Goal: Transaction & Acquisition: Purchase product/service

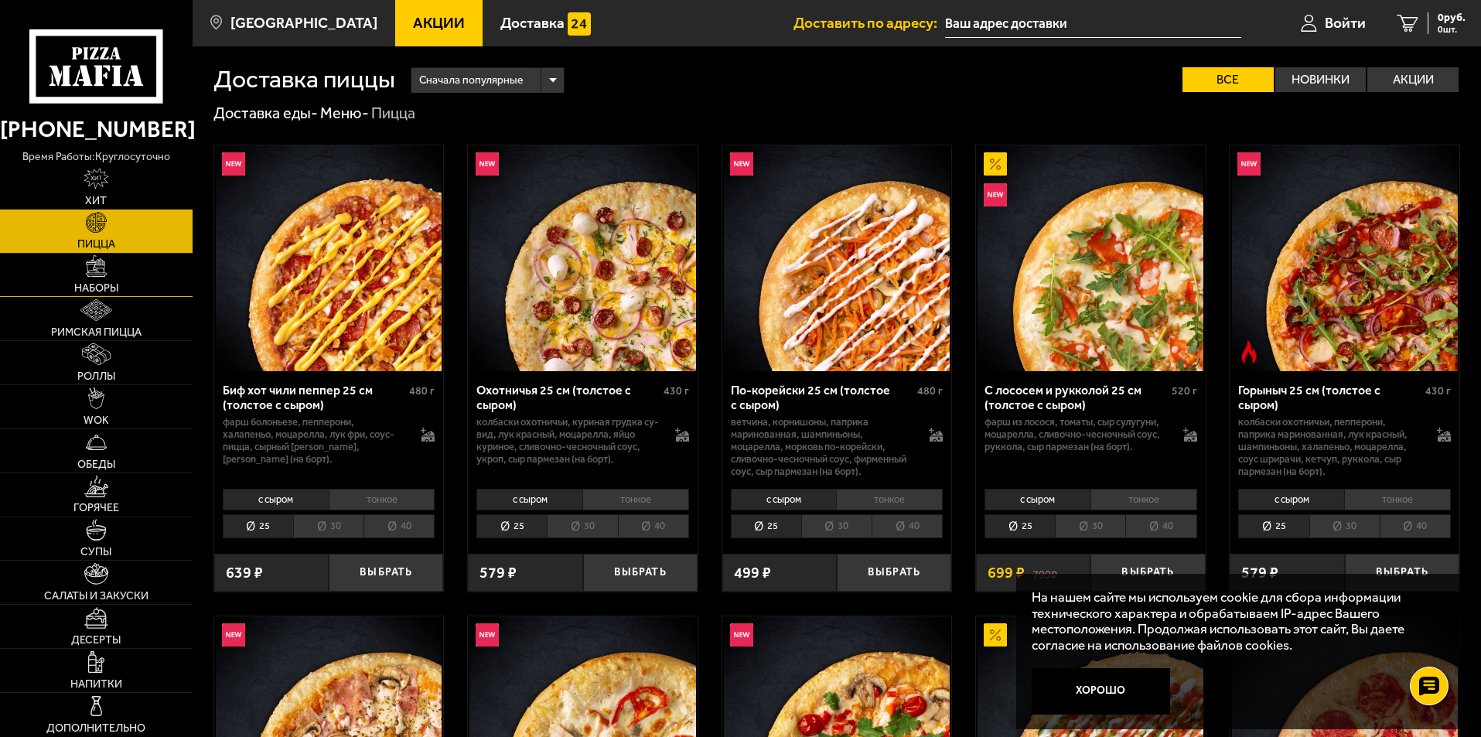
click at [100, 275] on img at bounding box center [97, 266] width 22 height 22
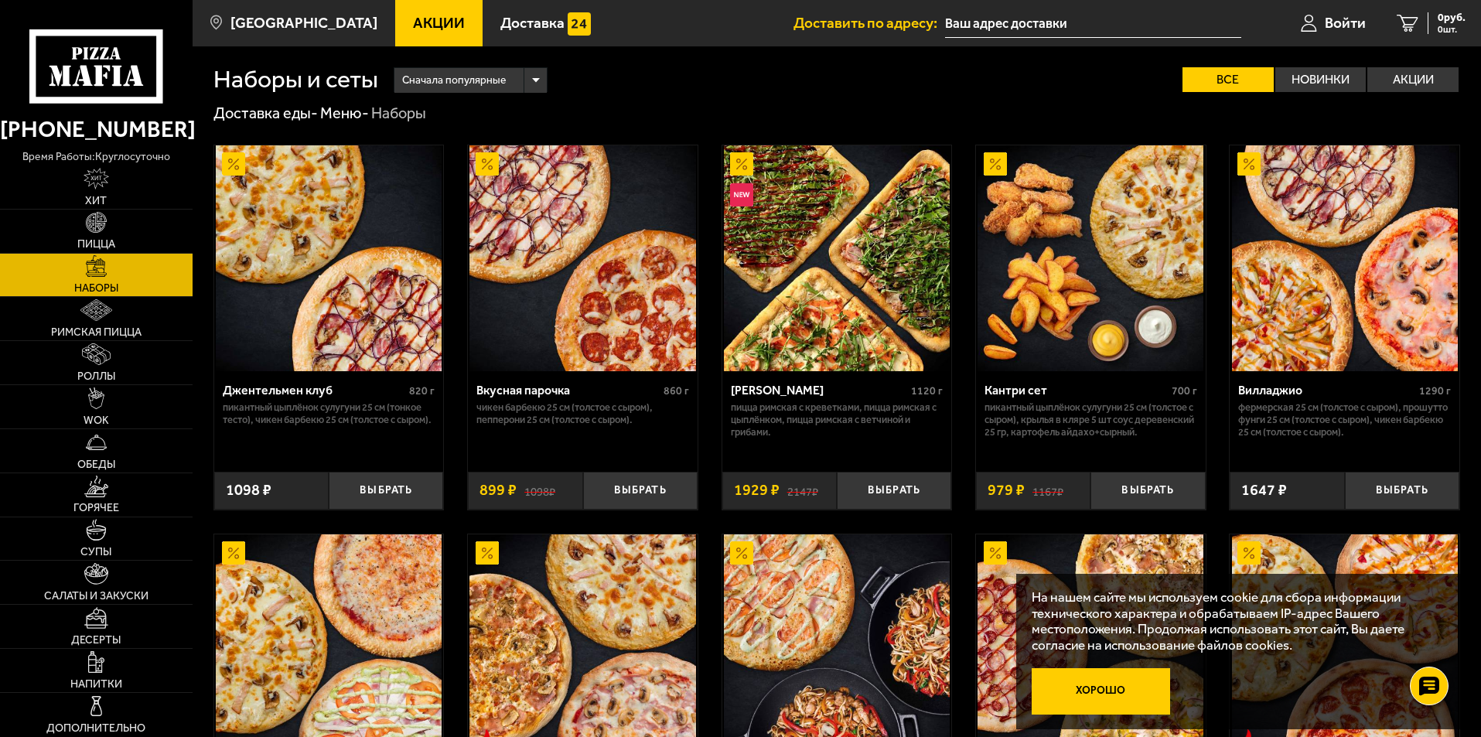
click at [1109, 702] on button "Хорошо" at bounding box center [1101, 691] width 139 height 46
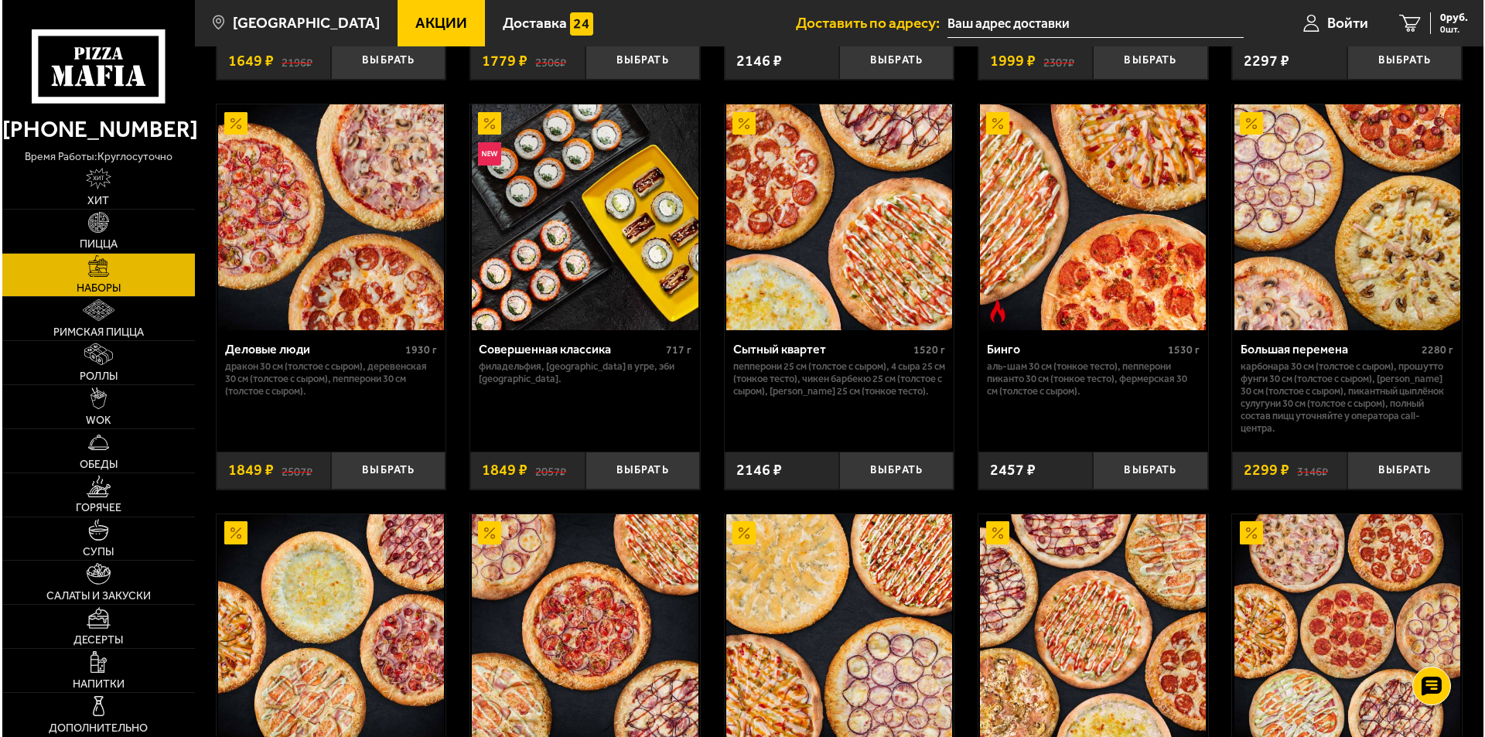
scroll to position [1624, 0]
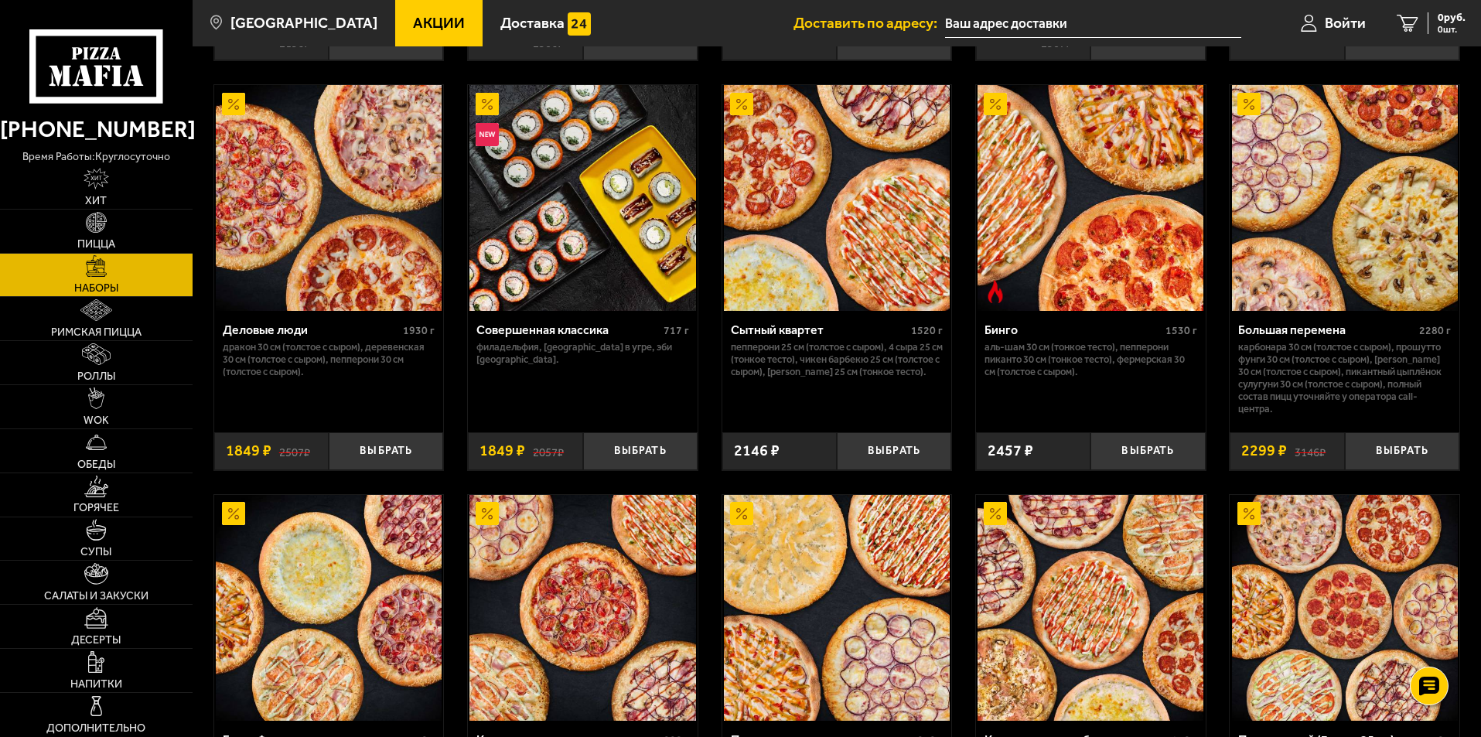
click at [1320, 200] on img at bounding box center [1345, 198] width 226 height 226
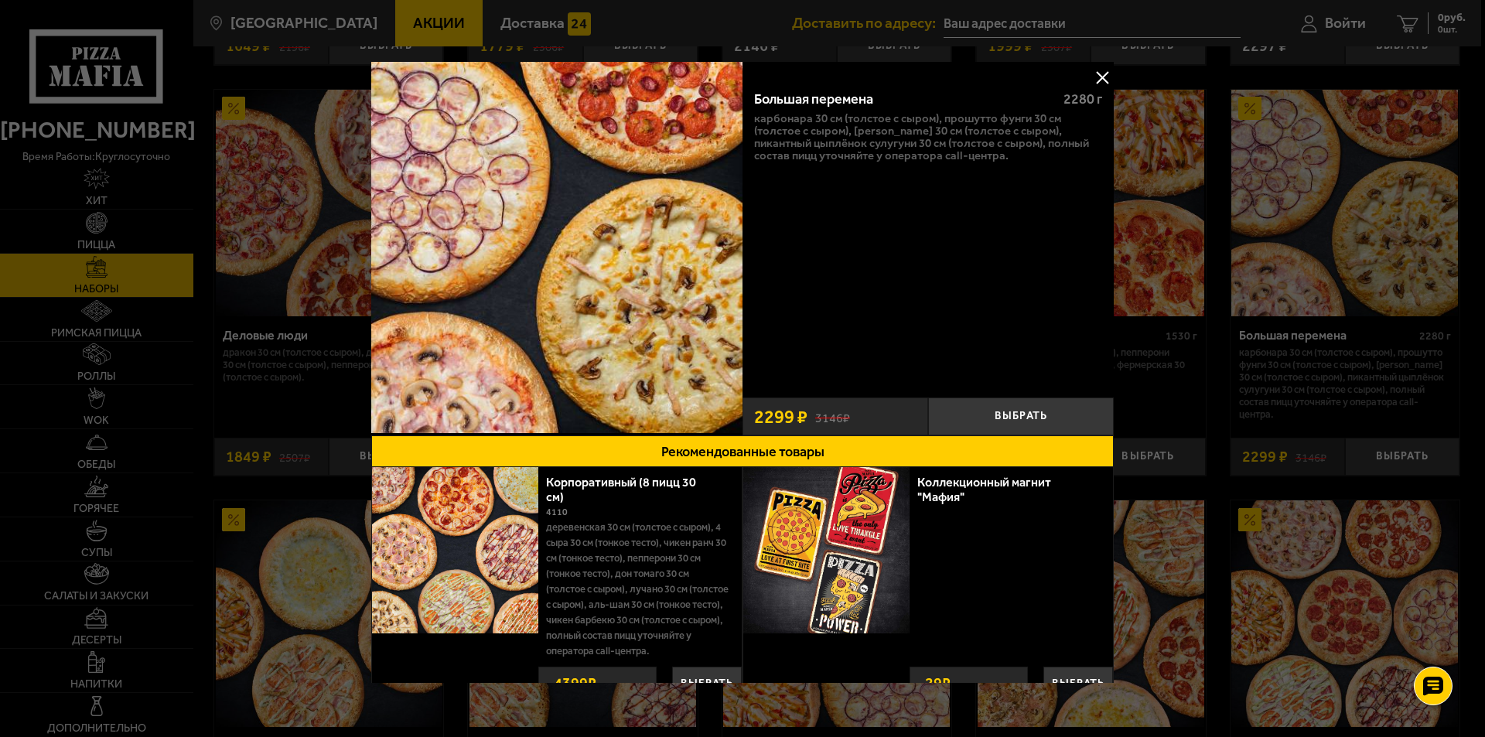
click at [1097, 74] on button at bounding box center [1101, 77] width 23 height 23
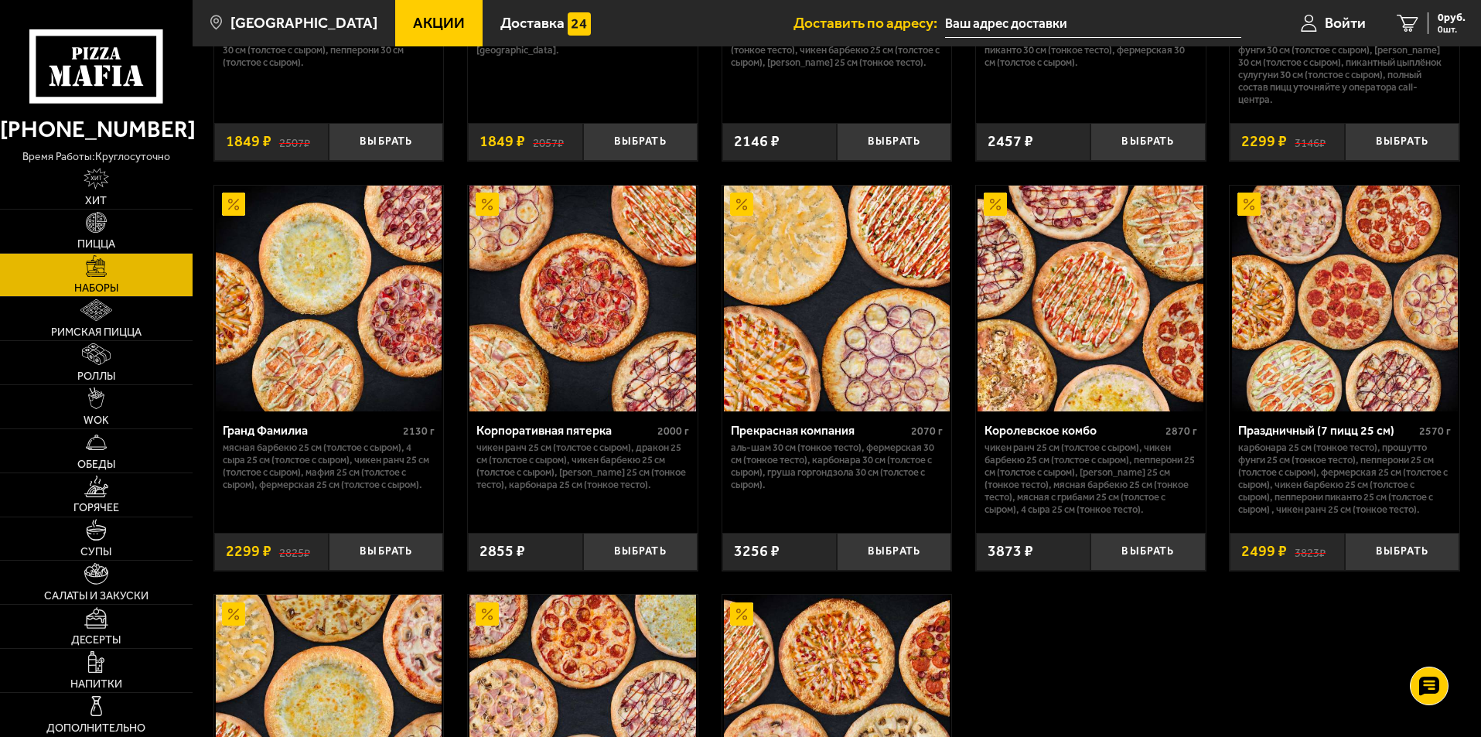
scroll to position [1624, 0]
